Goal: Entertainment & Leisure: Browse casually

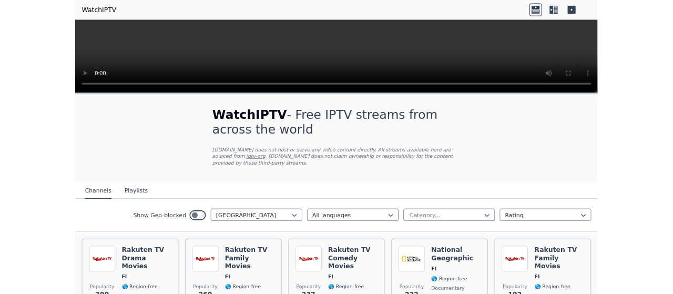
scroll to position [210, 0]
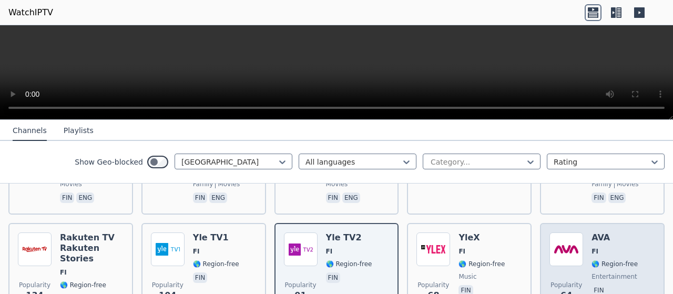
click at [633, 285] on div "Popularity 64 AVA FI 🌎 Region-free entertainment fin" at bounding box center [603, 281] width 106 height 99
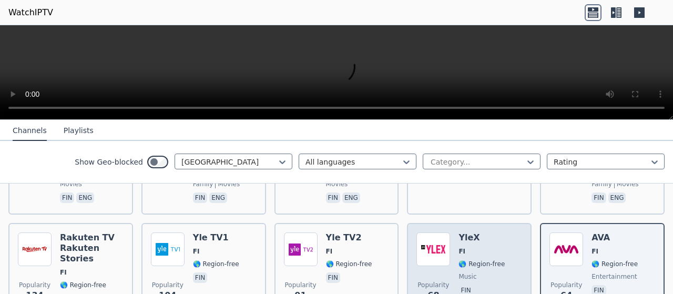
click at [494, 247] on span "FI" at bounding box center [482, 251] width 46 height 8
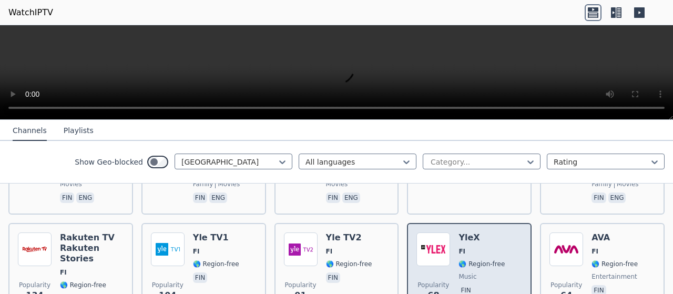
click at [494, 247] on span "FI" at bounding box center [482, 251] width 46 height 8
click at [507, 232] on div "Popularity 68 YleX FI 🌎 Region-free music fin" at bounding box center [469, 281] width 106 height 99
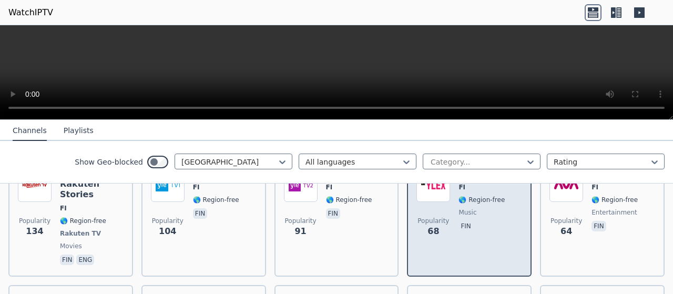
scroll to position [263, 0]
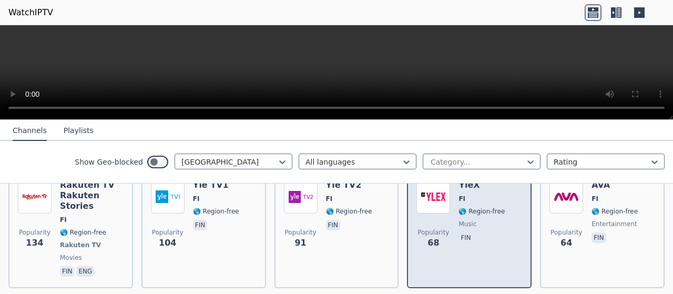
click at [505, 214] on div "Popularity 68 YleX FI 🌎 Region-free music fin" at bounding box center [469, 229] width 106 height 99
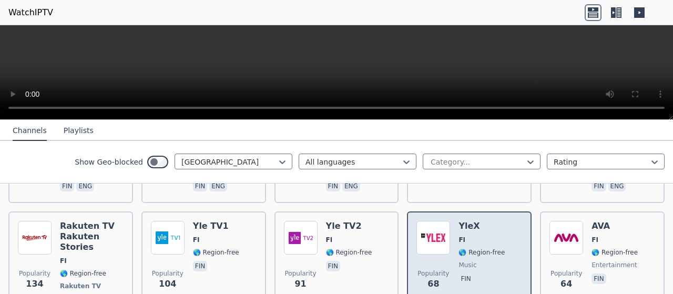
scroll to position [210, 0]
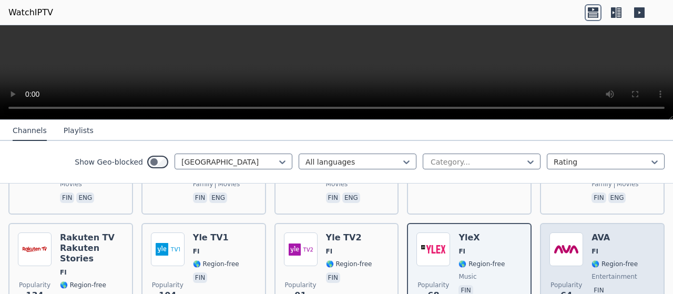
click at [557, 253] on div "Popularity 64" at bounding box center [567, 281] width 34 height 99
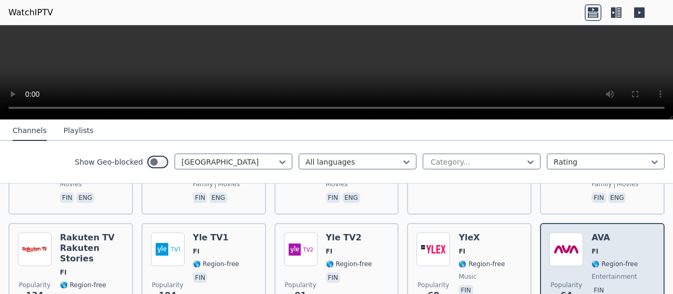
click at [551, 232] on img at bounding box center [567, 249] width 34 height 34
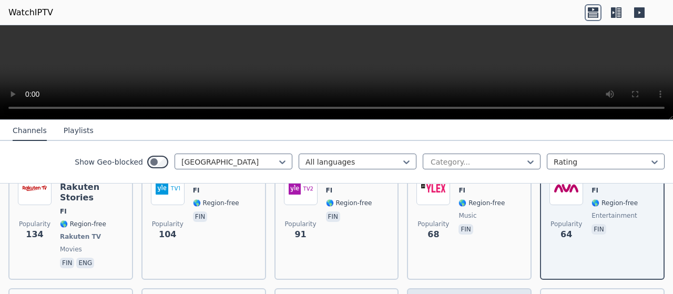
scroll to position [316, 0]
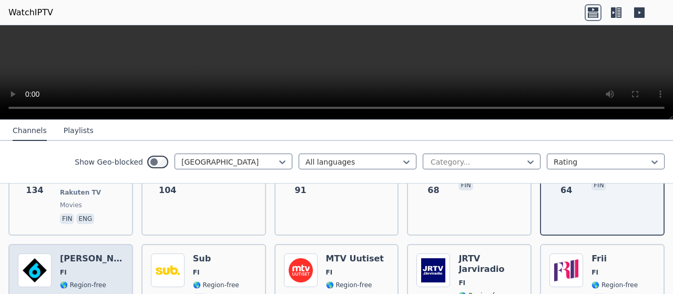
click at [112, 253] on div "Popularity 64 Kutonen FI 🌎 Region-free fin" at bounding box center [71, 291] width 106 height 76
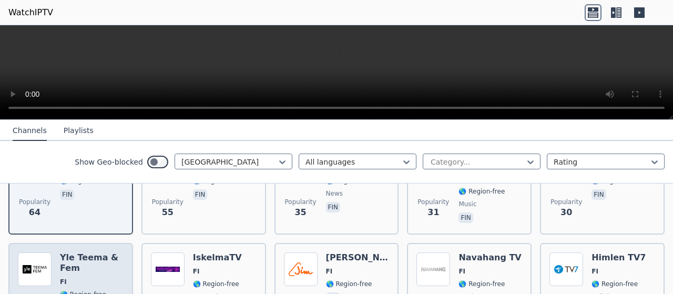
scroll to position [421, 0]
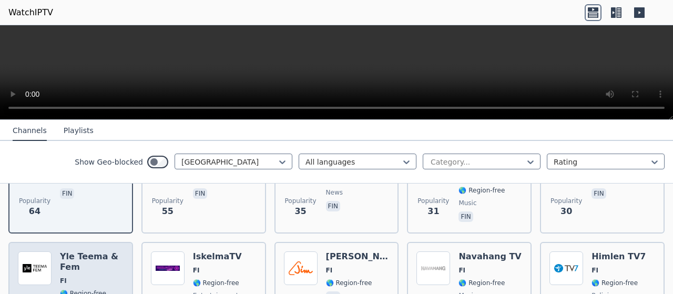
click at [111, 251] on h6 "Yle Teema & Fem" at bounding box center [92, 261] width 64 height 21
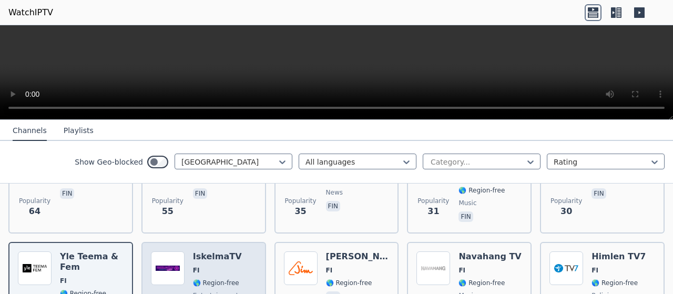
click at [228, 251] on div "IskelmaTV FI 🌎 Region-free entertainment fin" at bounding box center [217, 289] width 49 height 76
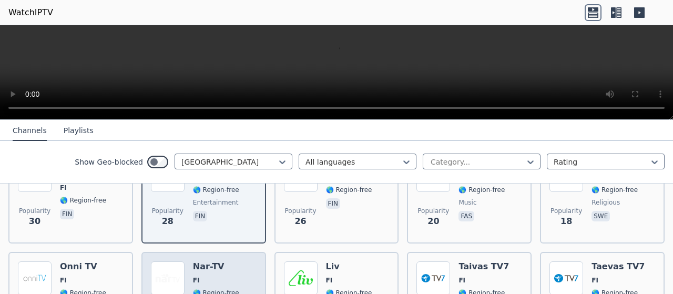
scroll to position [526, 0]
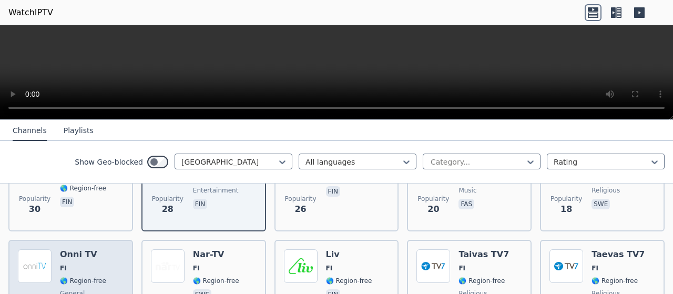
click at [103, 249] on div "Popularity 16 Onni TV FI 🌎 Region-free general fin" at bounding box center [71, 287] width 106 height 76
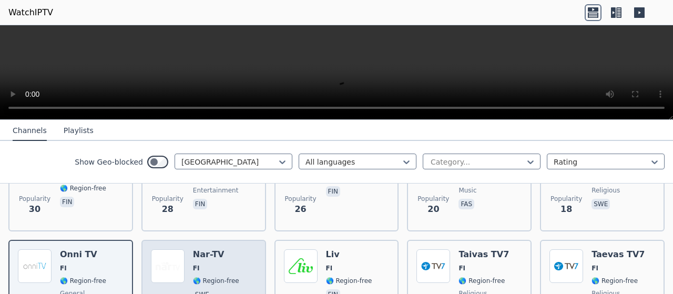
click at [230, 277] on span "🌎 Region-free" at bounding box center [216, 281] width 46 height 8
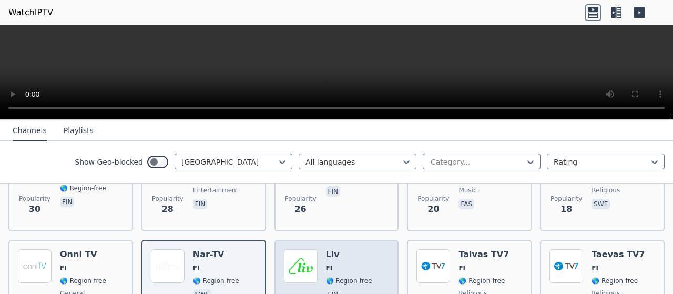
click at [350, 249] on h6 "Liv" at bounding box center [349, 254] width 46 height 11
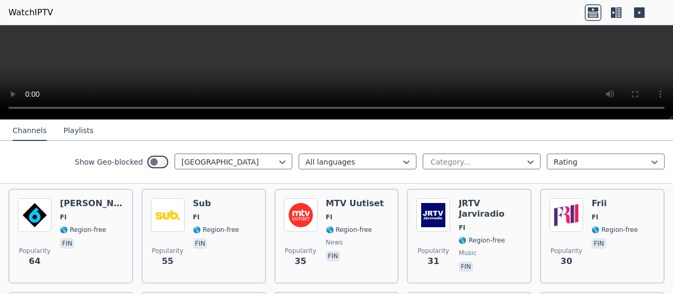
scroll to position [318, 0]
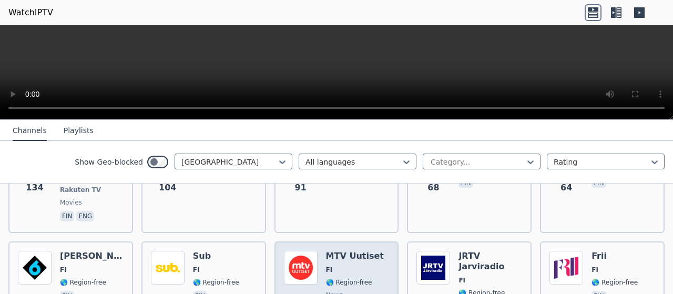
click at [326, 259] on div "MTV Uutiset FI 🌎 Region-free news fin" at bounding box center [355, 289] width 58 height 76
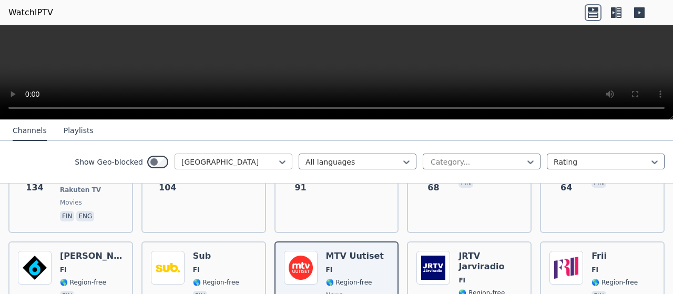
click at [198, 158] on div at bounding box center [229, 162] width 96 height 11
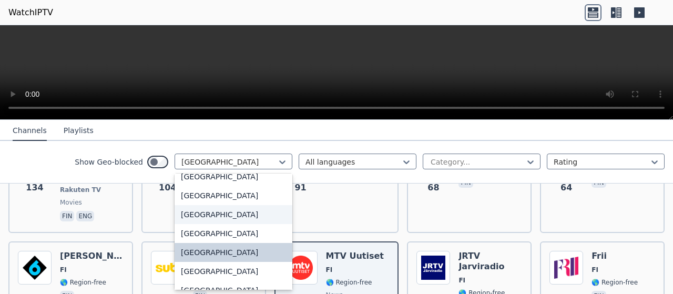
scroll to position [1197, 0]
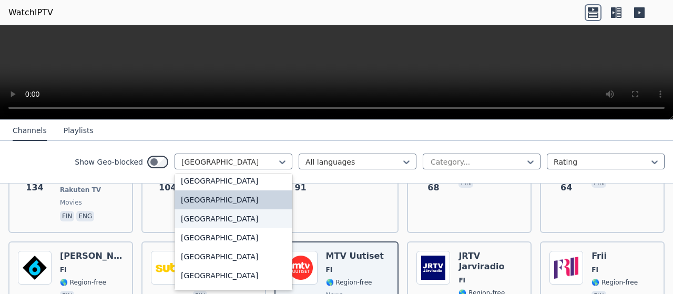
click at [178, 222] on div "[GEOGRAPHIC_DATA]" at bounding box center [234, 218] width 118 height 19
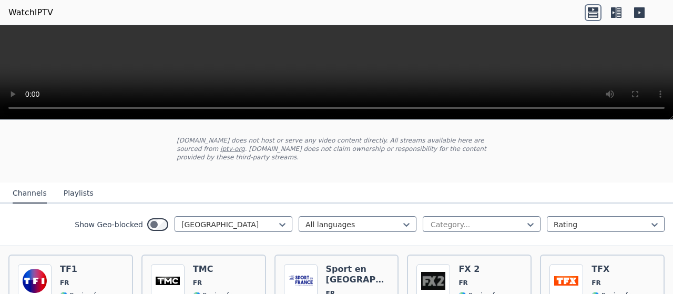
scroll to position [105, 0]
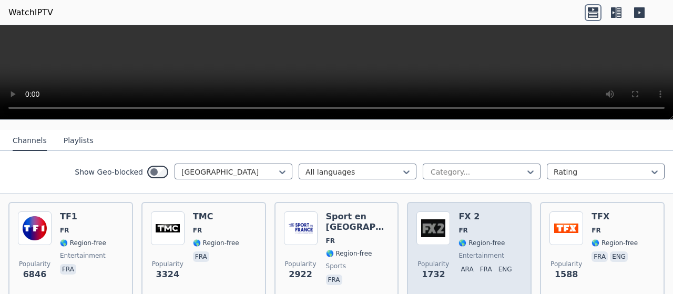
click at [425, 231] on img at bounding box center [433, 228] width 34 height 34
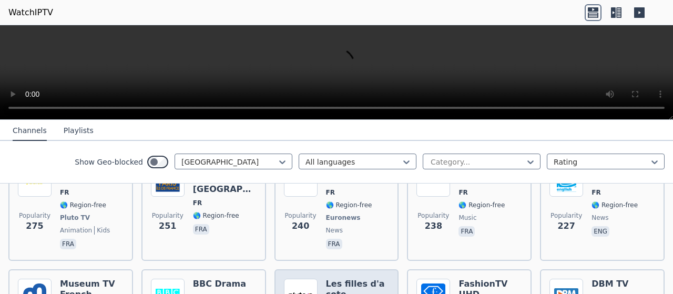
scroll to position [631, 0]
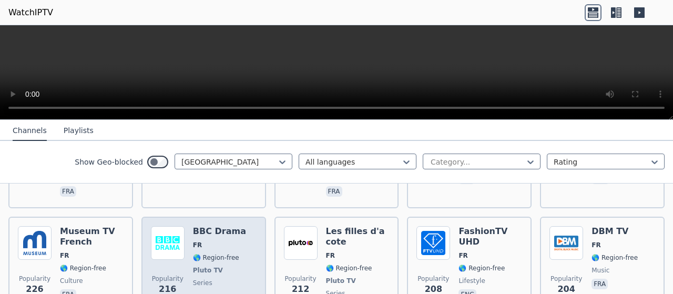
click at [158, 239] on img at bounding box center [168, 243] width 34 height 34
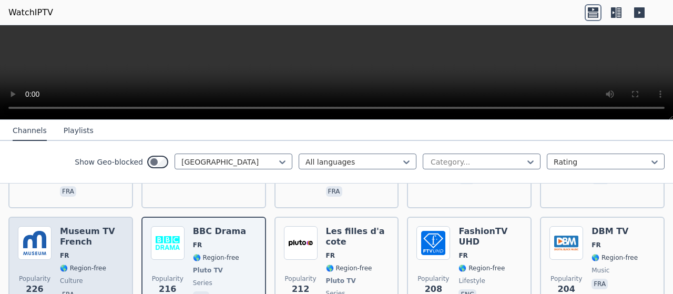
click at [108, 251] on span "FR" at bounding box center [92, 255] width 64 height 8
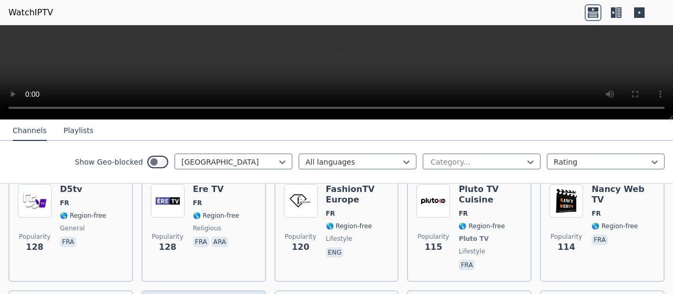
scroll to position [1315, 0]
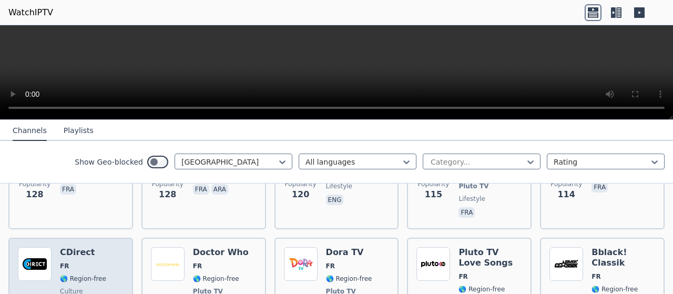
click at [94, 247] on div "CDirect FR 🌎 Region-free culture fra" at bounding box center [83, 291] width 46 height 88
click at [99, 247] on div "CDirect FR 🌎 Region-free culture fra" at bounding box center [83, 291] width 46 height 88
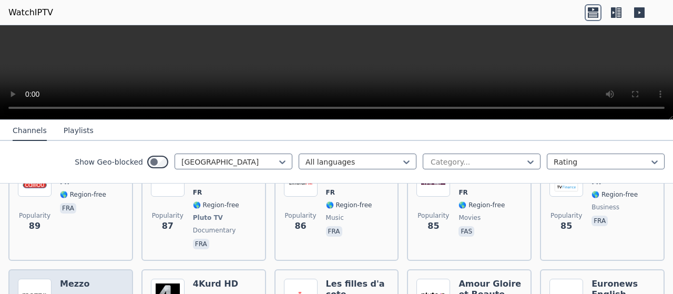
scroll to position [1683, 0]
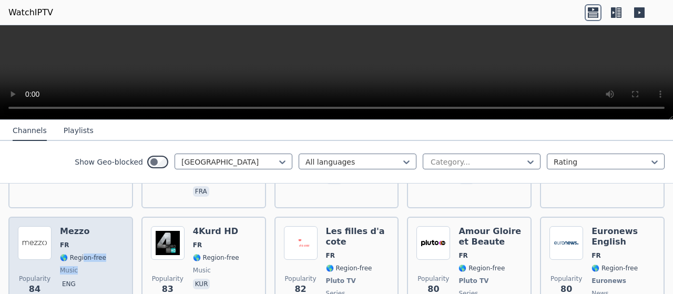
click at [82, 226] on div "Mezzo FR 🌎 Region-free music eng" at bounding box center [83, 270] width 46 height 88
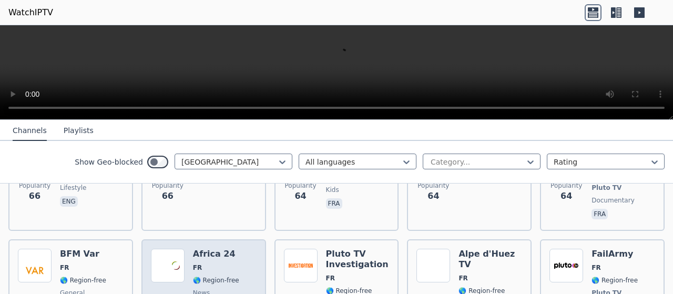
scroll to position [2261, 0]
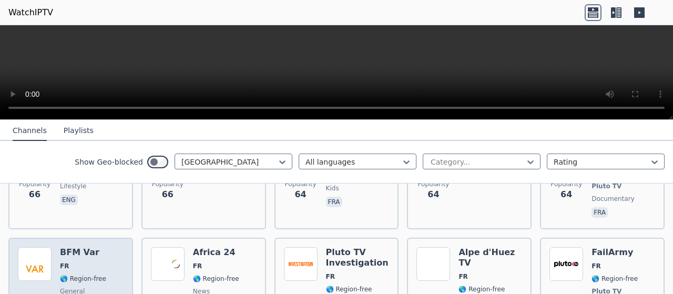
click at [99, 262] on span "FR" at bounding box center [83, 266] width 46 height 8
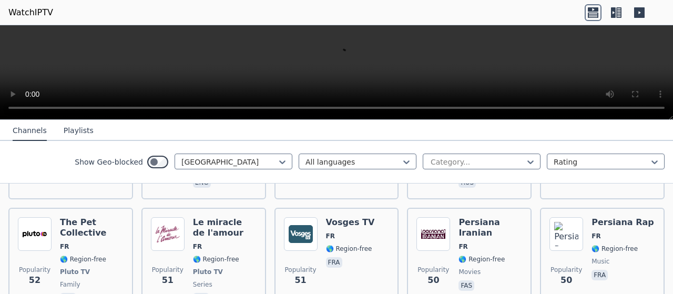
scroll to position [2682, 0]
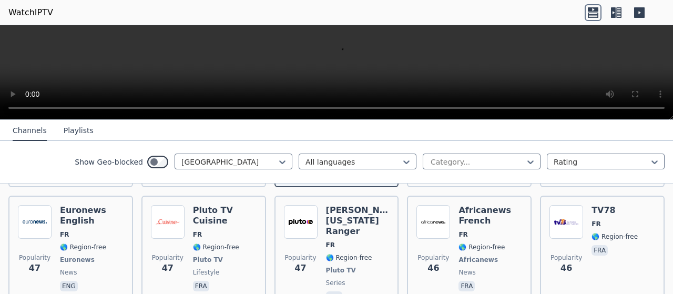
scroll to position [2945, 0]
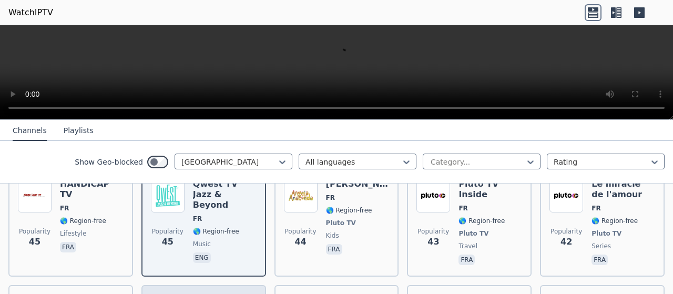
scroll to position [3050, 0]
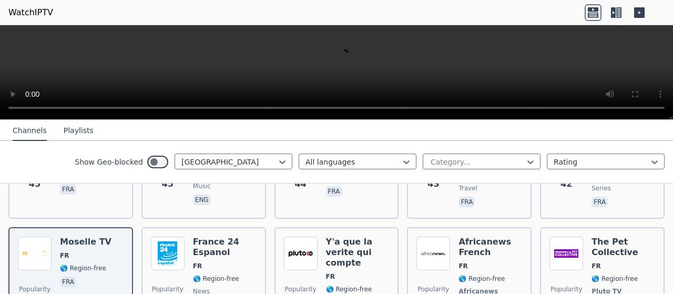
scroll to position [3155, 0]
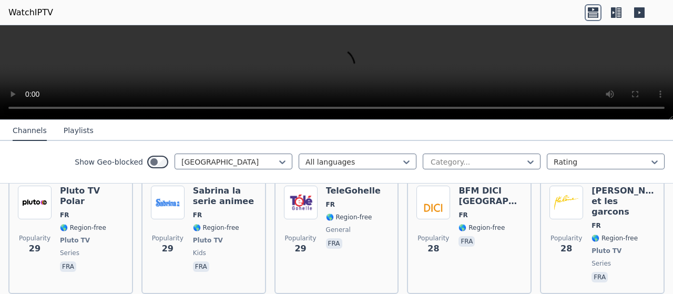
scroll to position [3523, 0]
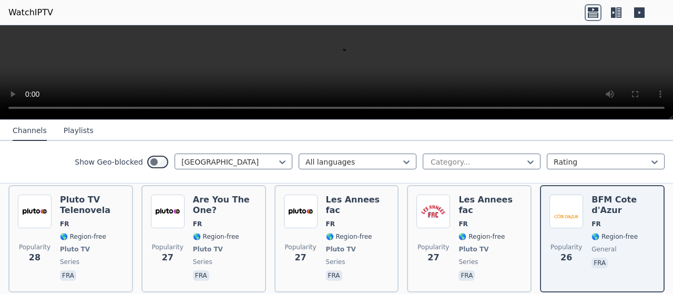
scroll to position [3681, 0]
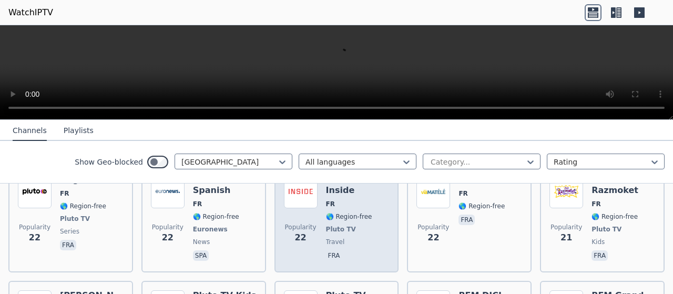
scroll to position [3997, 0]
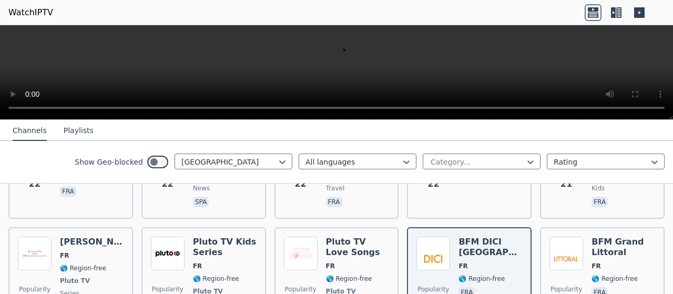
scroll to position [4102, 0]
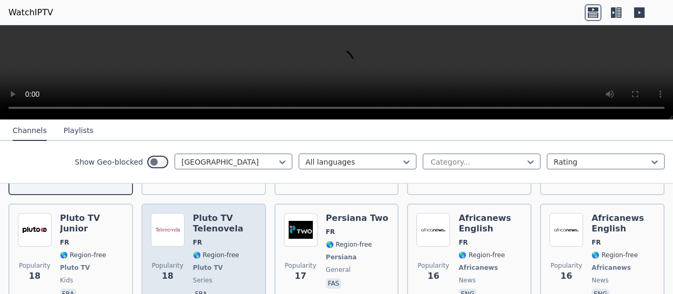
scroll to position [4312, 0]
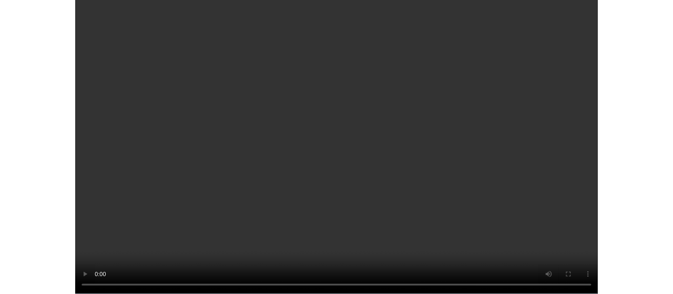
scroll to position [4891, 0]
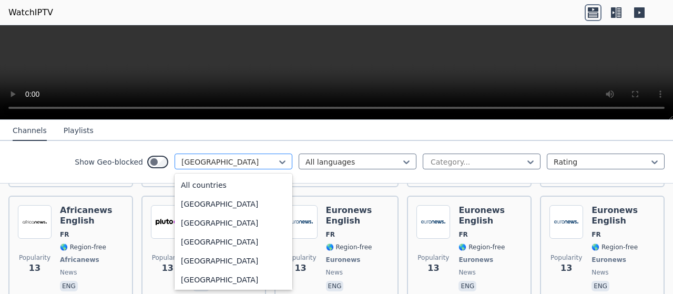
click at [206, 162] on div at bounding box center [229, 162] width 96 height 11
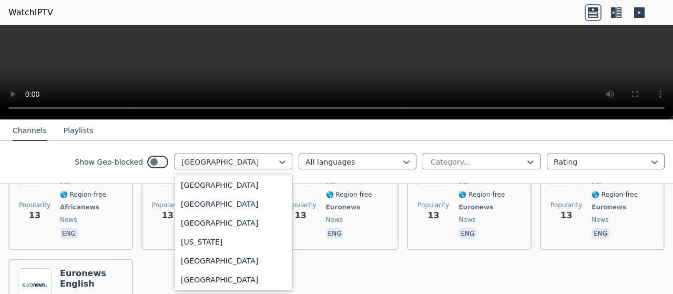
scroll to position [1321, 0]
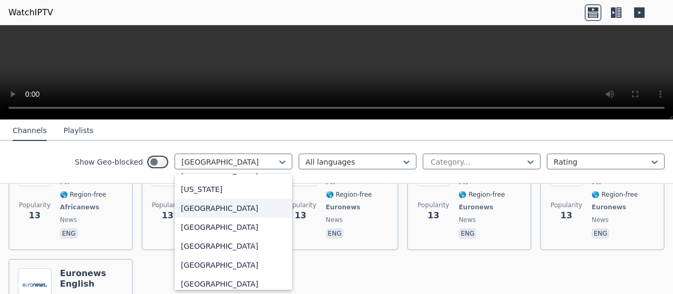
click at [190, 218] on div "[GEOGRAPHIC_DATA]" at bounding box center [234, 208] width 118 height 19
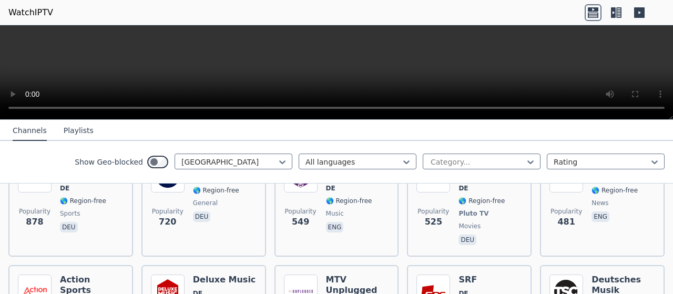
scroll to position [105, 0]
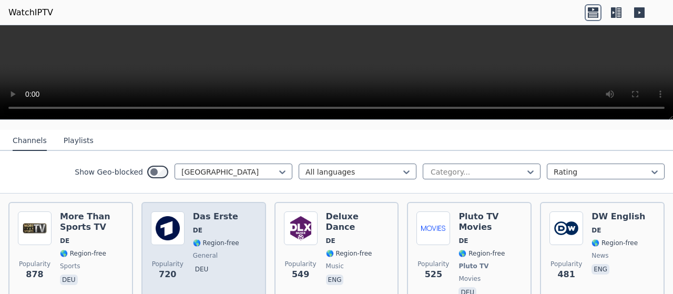
click at [181, 218] on img at bounding box center [168, 228] width 34 height 34
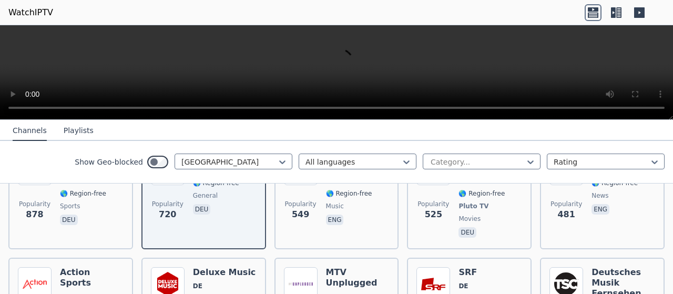
scroll to position [210, 0]
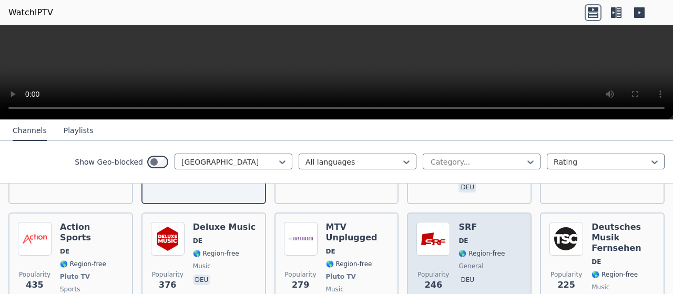
click at [442, 244] on img at bounding box center [433, 239] width 34 height 34
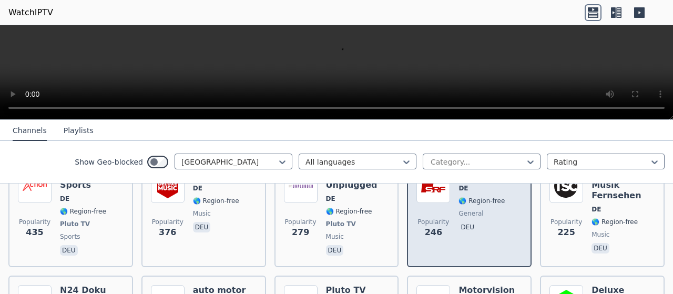
scroll to position [316, 0]
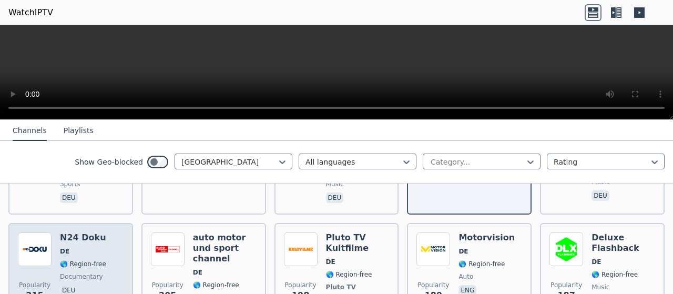
click at [34, 232] on img at bounding box center [35, 249] width 34 height 34
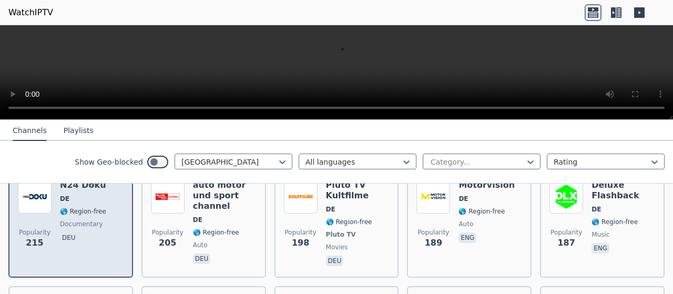
scroll to position [421, 0]
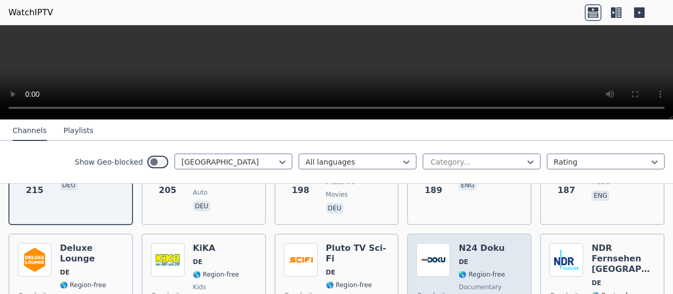
click at [451, 248] on div "Popularity 153 N24 Doku DE 🌎 Region-free documentary deu" at bounding box center [469, 287] width 106 height 88
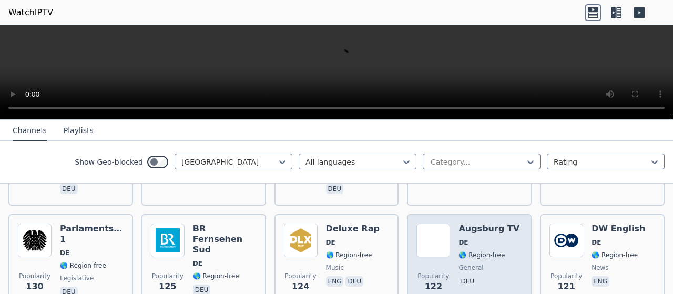
scroll to position [684, 0]
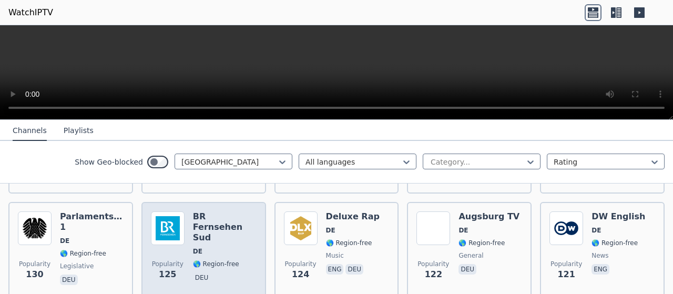
click at [221, 214] on div "BR Fernsehen Sud DE 🌎 Region-free deu" at bounding box center [225, 249] width 64 height 76
click at [182, 215] on img at bounding box center [168, 228] width 34 height 34
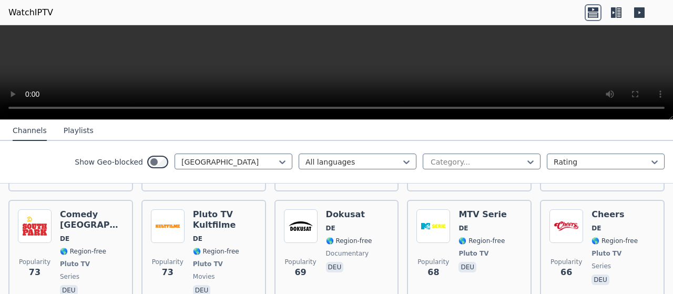
scroll to position [1315, 0]
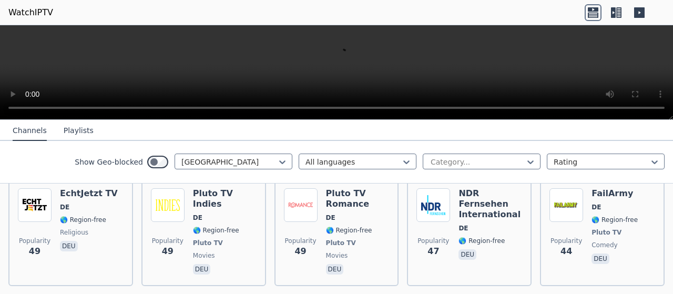
scroll to position [1683, 0]
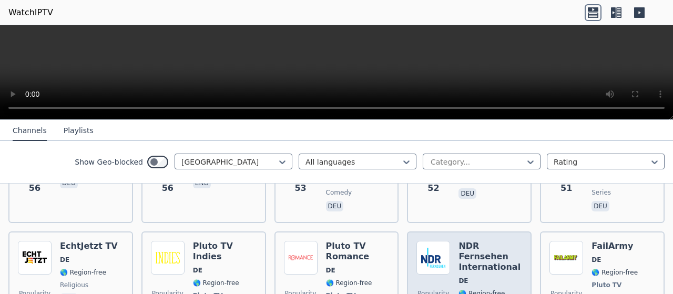
click at [499, 241] on h6 "NDR Fernsehen International" at bounding box center [491, 257] width 64 height 32
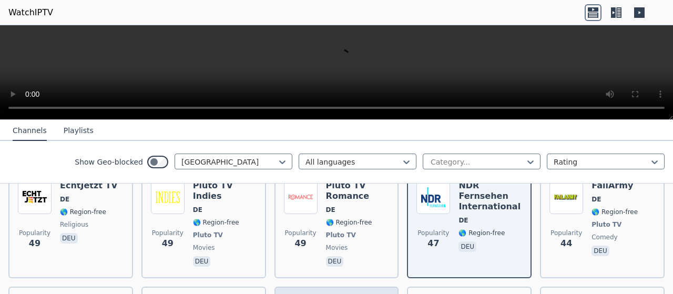
scroll to position [1788, 0]
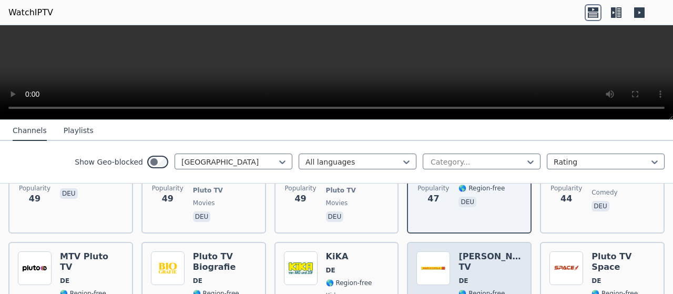
click at [442, 251] on img at bounding box center [433, 268] width 34 height 34
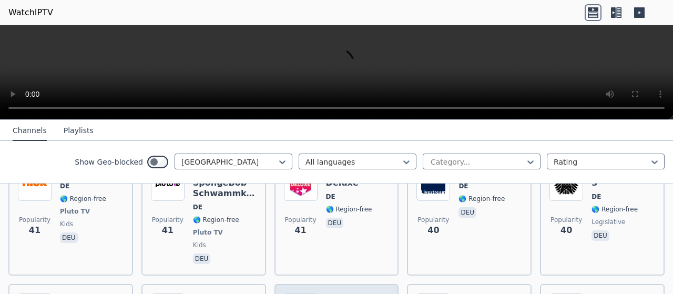
scroll to position [2156, 0]
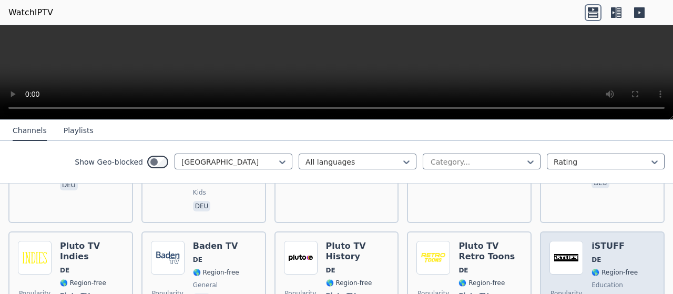
click at [550, 241] on img at bounding box center [567, 258] width 34 height 34
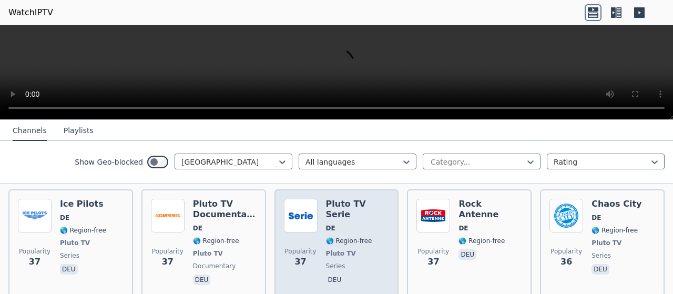
scroll to position [2261, 0]
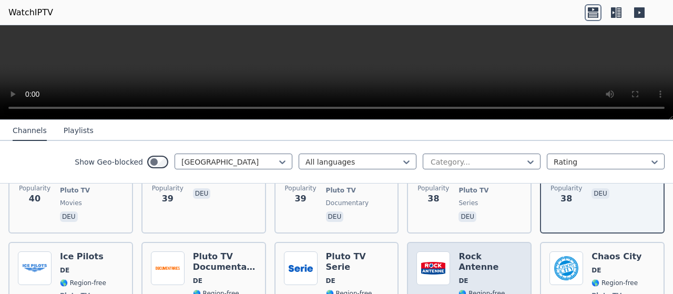
click at [425, 251] on img at bounding box center [433, 268] width 34 height 34
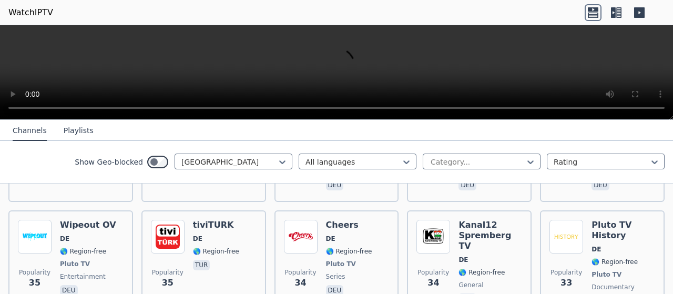
scroll to position [2577, 0]
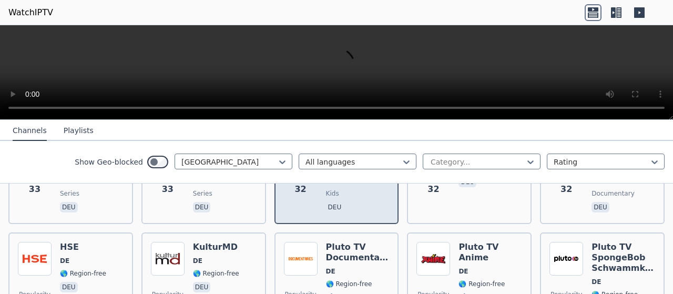
scroll to position [2735, 0]
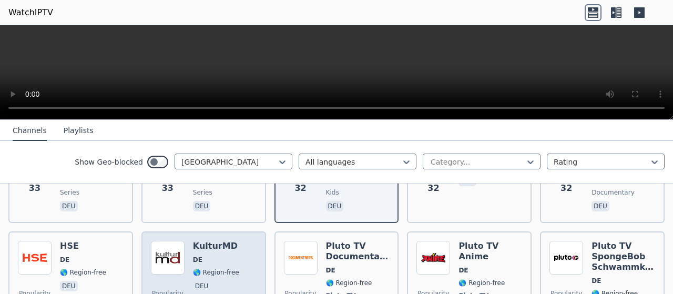
click at [238, 241] on div "Popularity 31 KulturMD DE 🌎 Region-free deu" at bounding box center [204, 290] width 106 height 99
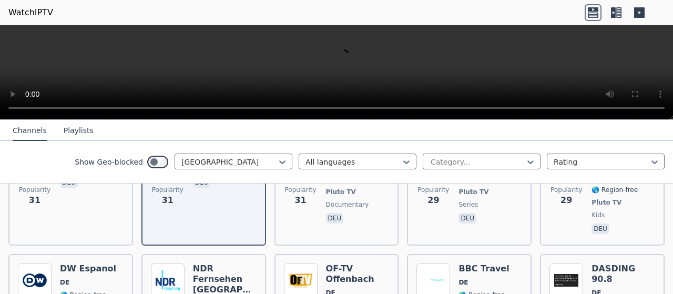
scroll to position [2840, 0]
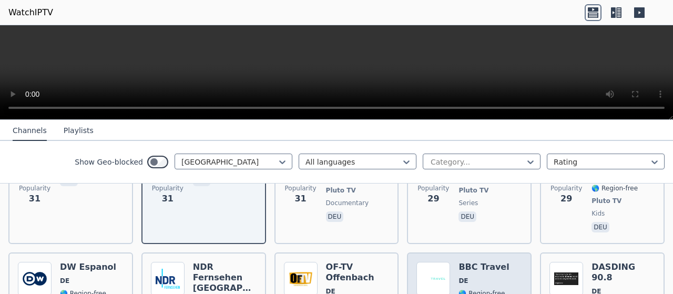
click at [466, 262] on h6 "BBC Travel" at bounding box center [484, 267] width 50 height 11
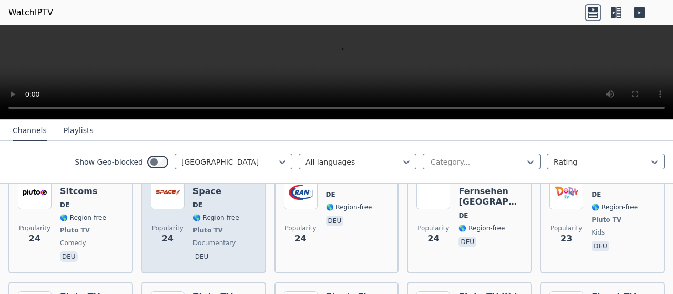
scroll to position [3313, 0]
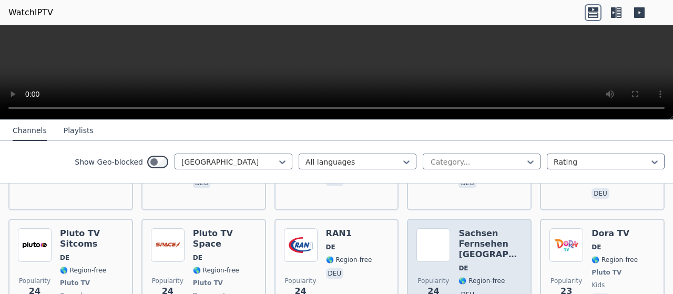
click at [416, 228] on img at bounding box center [433, 245] width 34 height 34
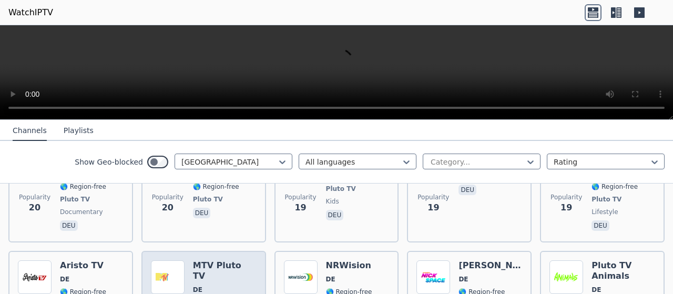
scroll to position [3734, 0]
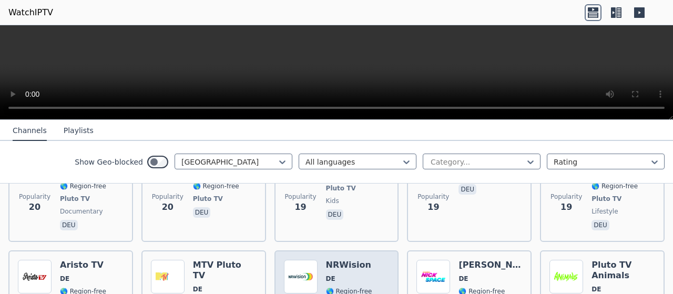
click at [326, 287] on span "🌎 Region-free" at bounding box center [349, 291] width 46 height 8
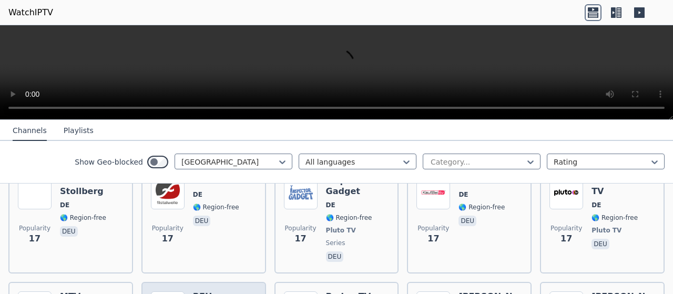
scroll to position [4102, 0]
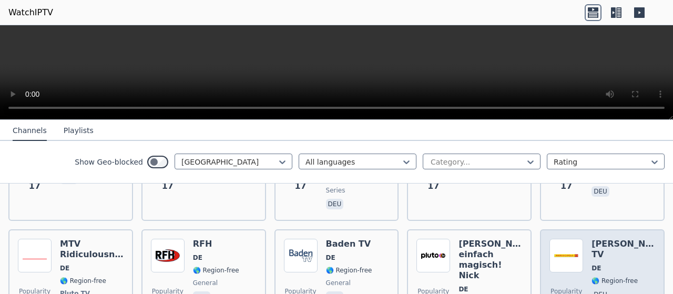
click at [571, 239] on img at bounding box center [567, 256] width 34 height 34
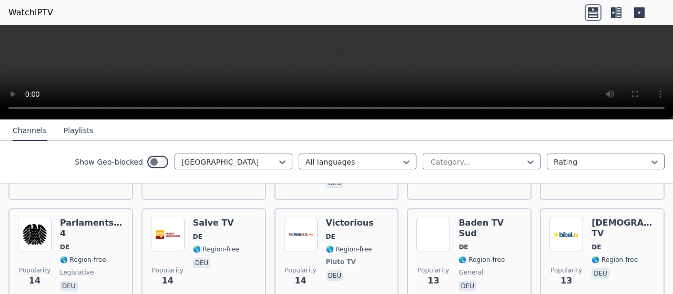
scroll to position [4680, 0]
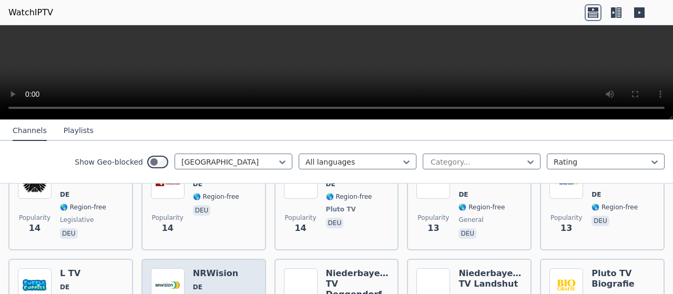
click at [214, 283] on span "DE" at bounding box center [216, 287] width 46 height 8
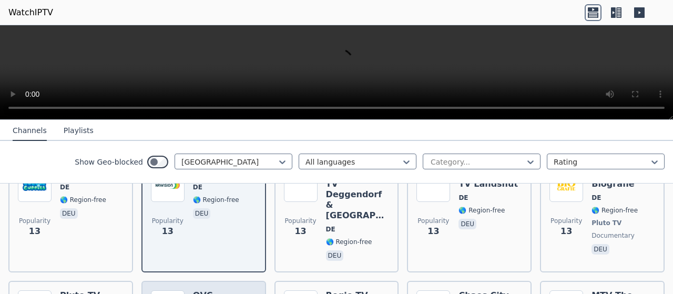
scroll to position [4785, 0]
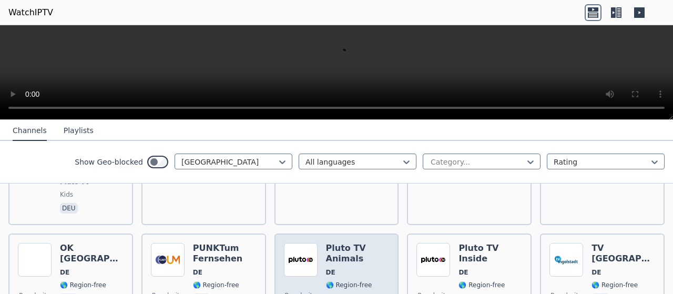
scroll to position [5153, 0]
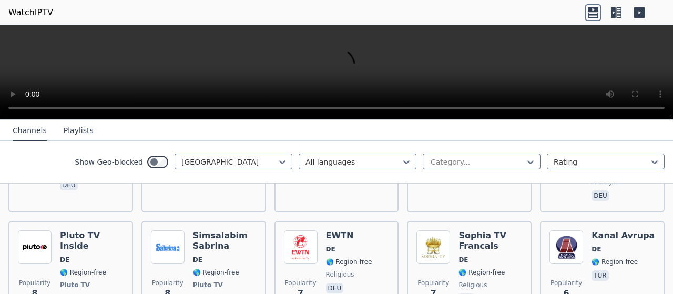
scroll to position [5732, 0]
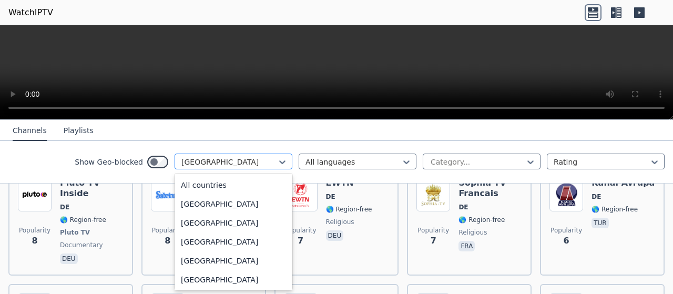
click at [243, 157] on div at bounding box center [229, 162] width 96 height 11
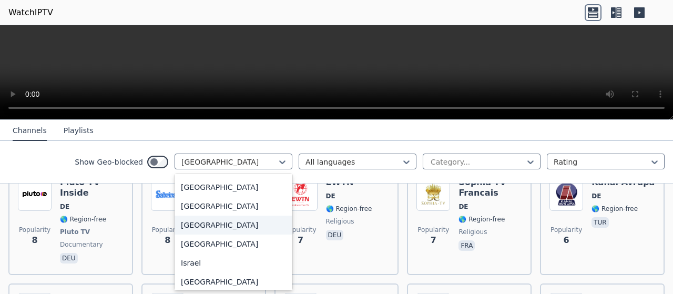
scroll to position [1697, 0]
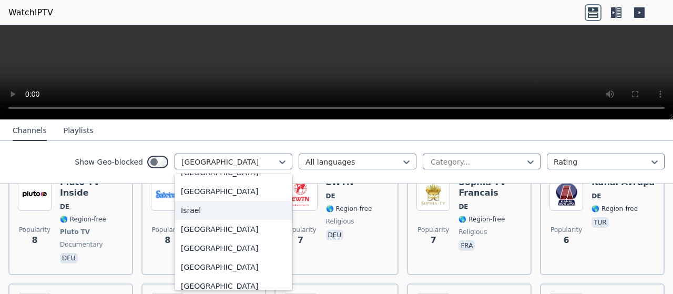
click at [191, 220] on div "Israel" at bounding box center [234, 210] width 118 height 19
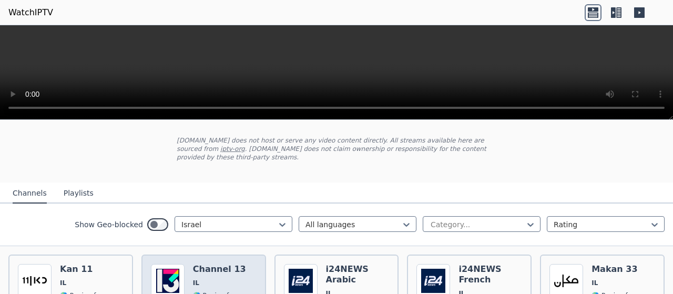
scroll to position [105, 0]
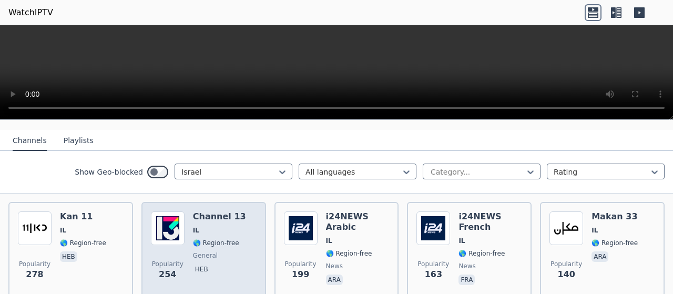
click at [201, 226] on span "IL" at bounding box center [219, 230] width 53 height 8
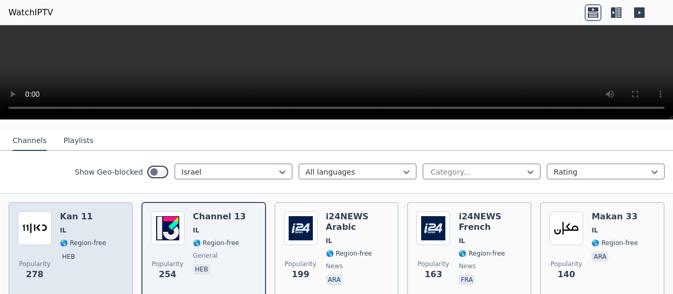
click at [109, 219] on div "Popularity 278 Kan 11 IL 🌎 Region-free heb" at bounding box center [71, 249] width 106 height 76
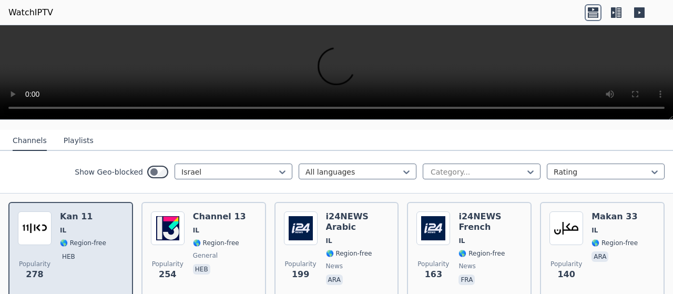
click at [109, 219] on div "Popularity 278 Kan 11 IL 🌎 Region-free heb" at bounding box center [71, 249] width 106 height 76
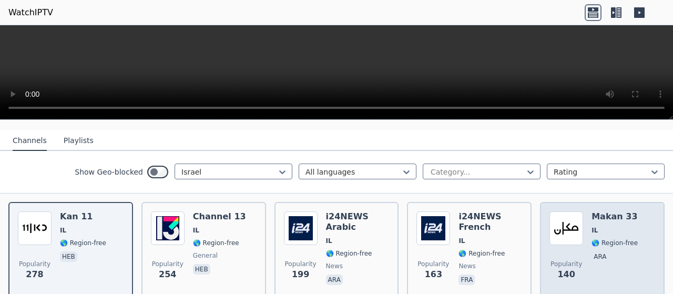
click at [568, 222] on img at bounding box center [567, 228] width 34 height 34
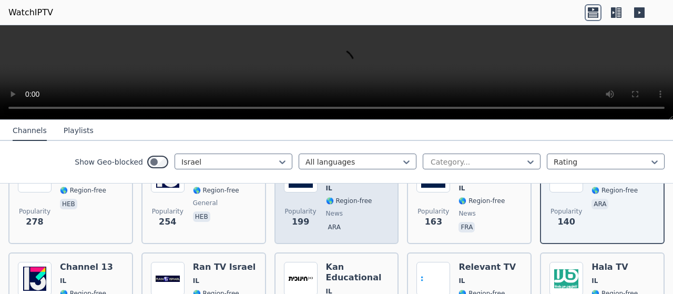
scroll to position [210, 0]
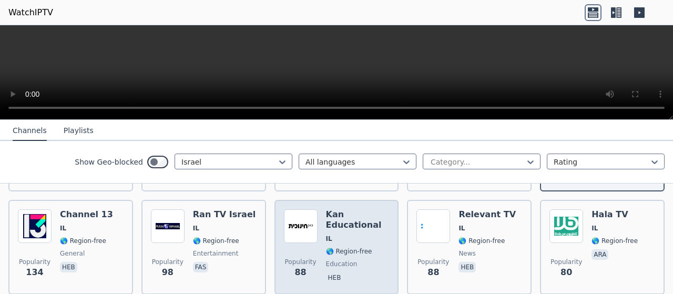
click at [378, 235] on span "IL" at bounding box center [358, 239] width 64 height 8
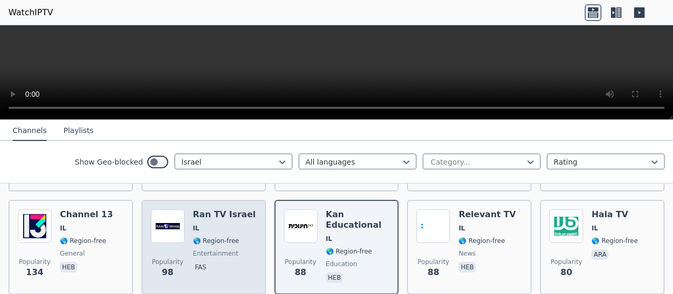
click at [240, 210] on h6 "Ran TV Israel" at bounding box center [224, 214] width 63 height 11
